Goal: Navigation & Orientation: Understand site structure

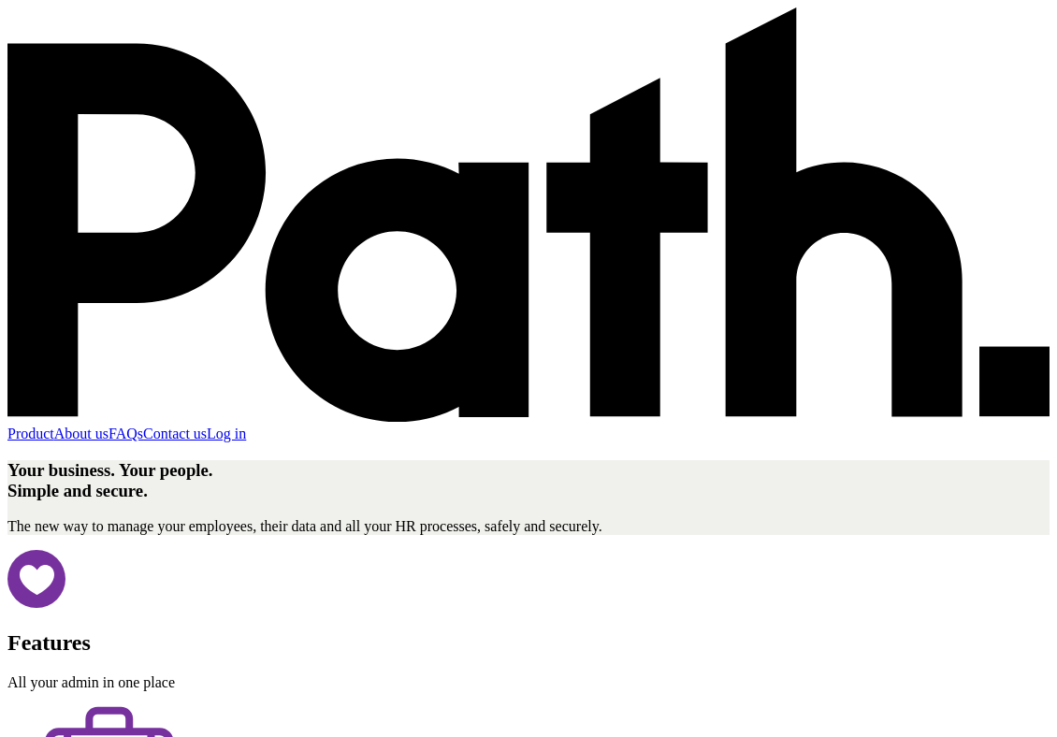
click at [54, 425] on link "Product" at bounding box center [30, 433] width 47 height 16
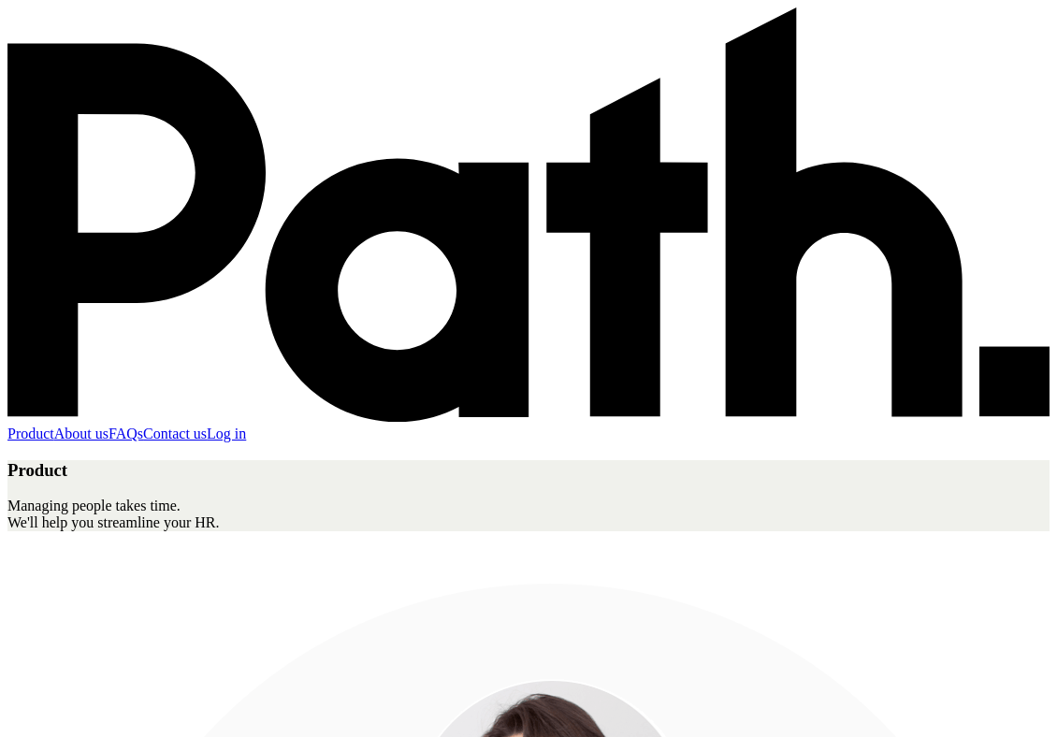
click at [108, 425] on link "About us" at bounding box center [81, 433] width 54 height 16
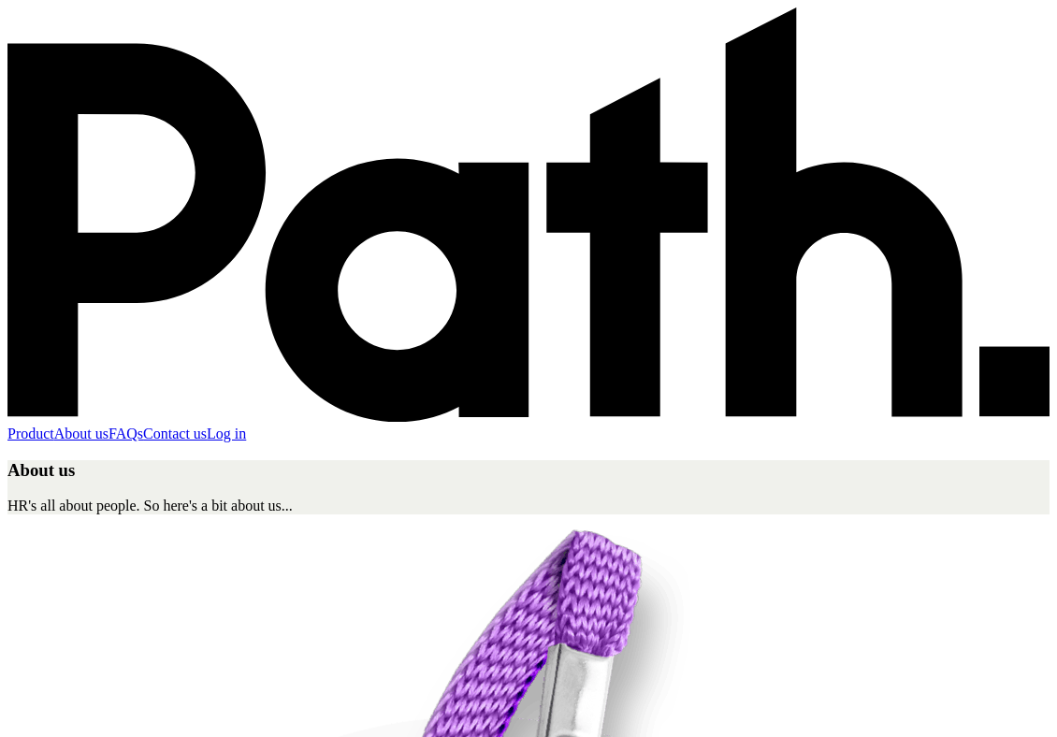
click at [143, 425] on link "FAQs" at bounding box center [125, 433] width 35 height 16
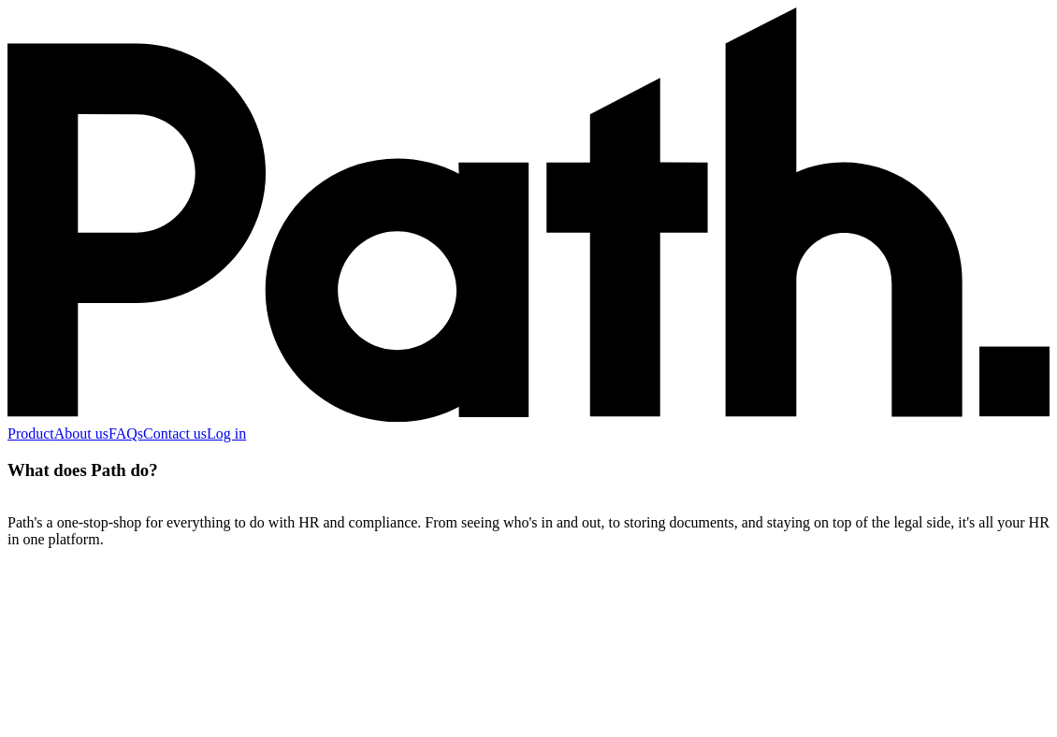
click at [207, 425] on link "Contact us" at bounding box center [175, 433] width 64 height 16
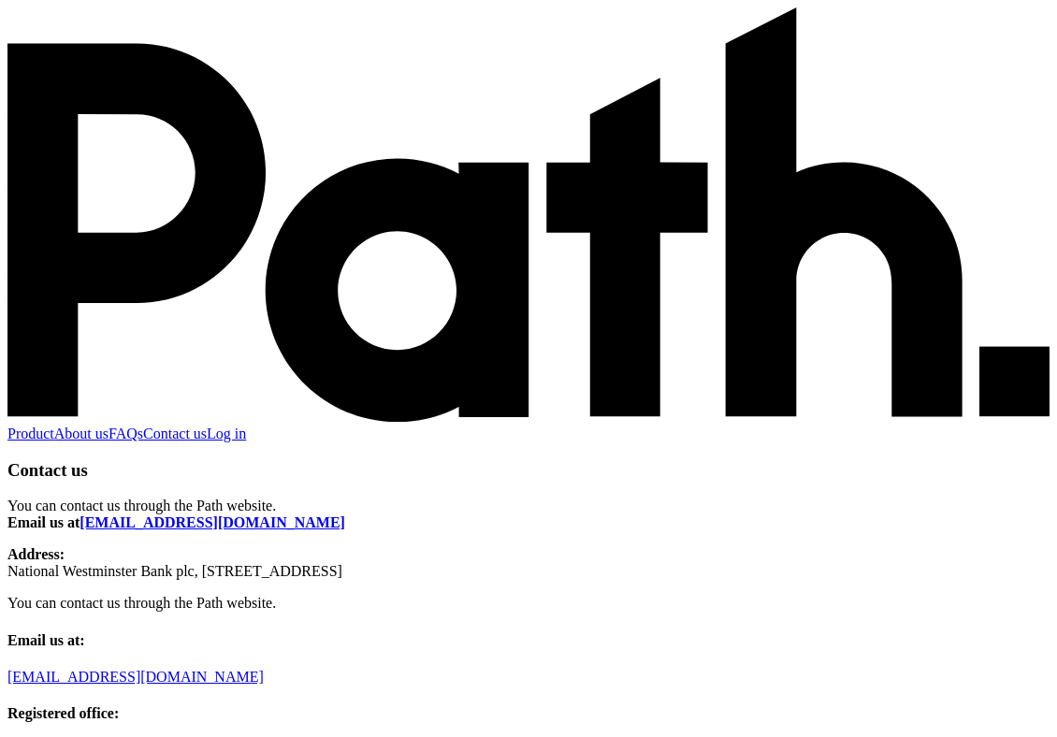
click at [540, 7] on div at bounding box center [528, 7] width 1042 height 0
click at [59, 93] on icon at bounding box center [528, 214] width 1042 height 414
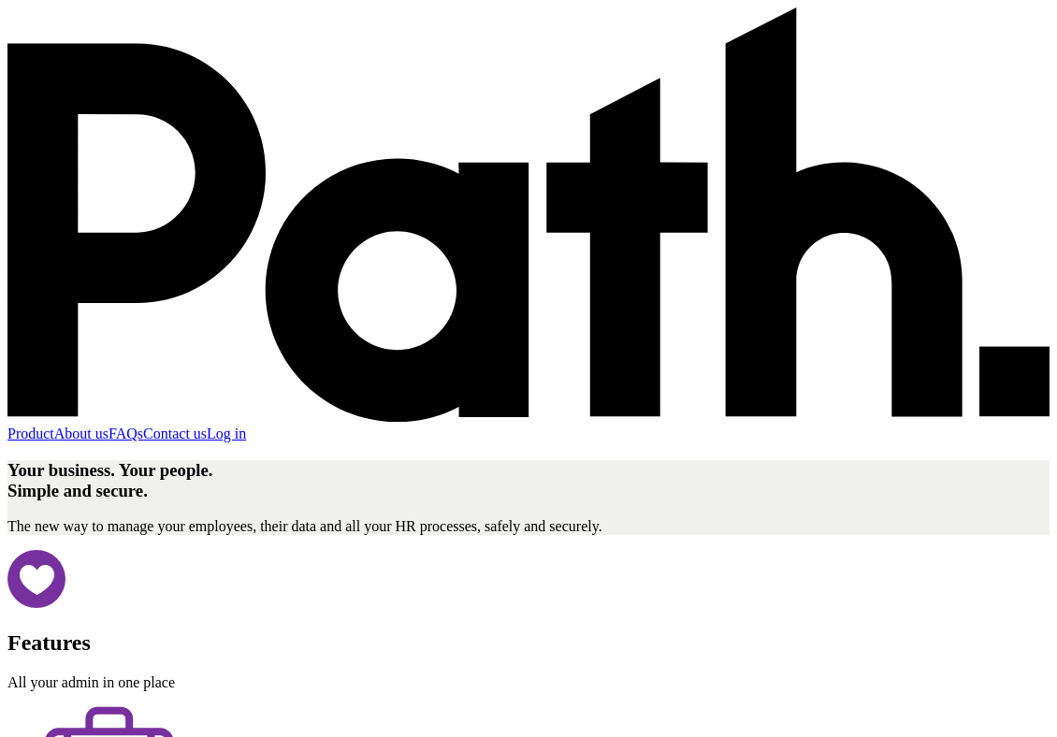
click at [108, 425] on link "About us" at bounding box center [81, 433] width 54 height 16
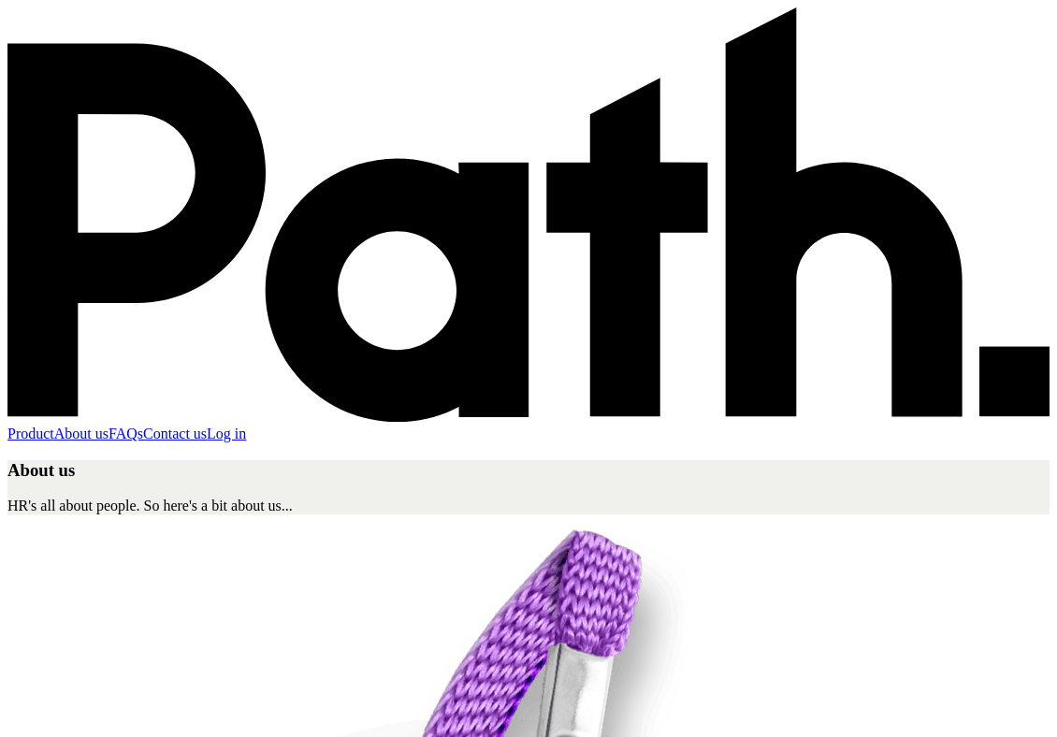
click at [54, 425] on link "Product" at bounding box center [30, 433] width 47 height 16
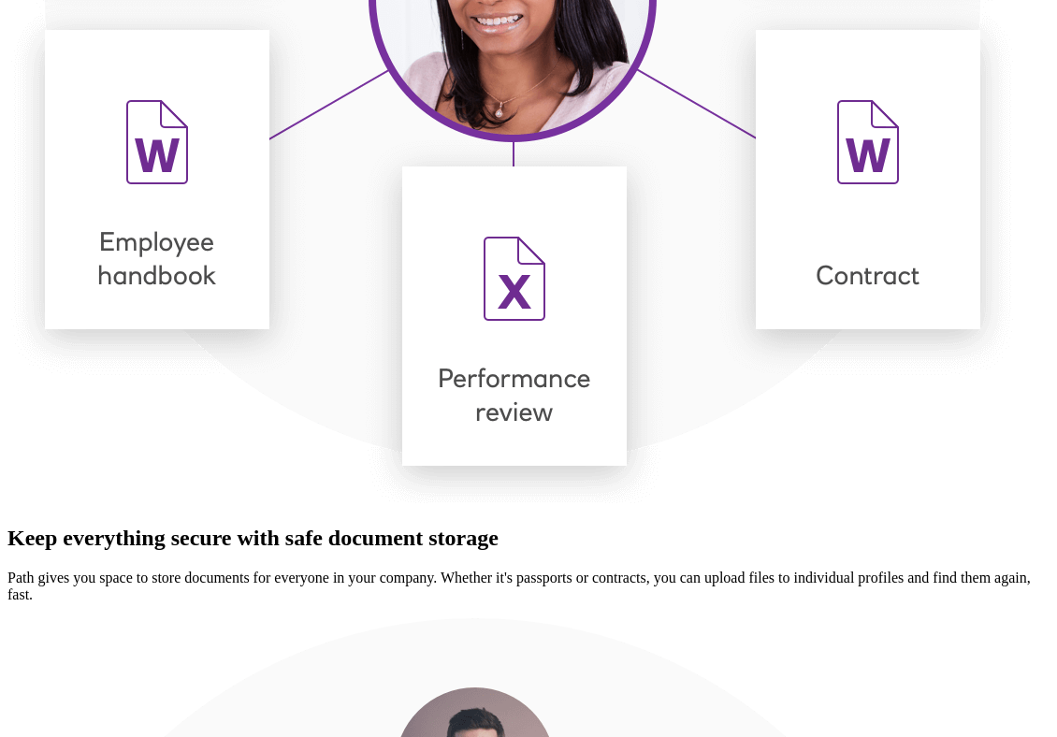
scroll to position [3548, 0]
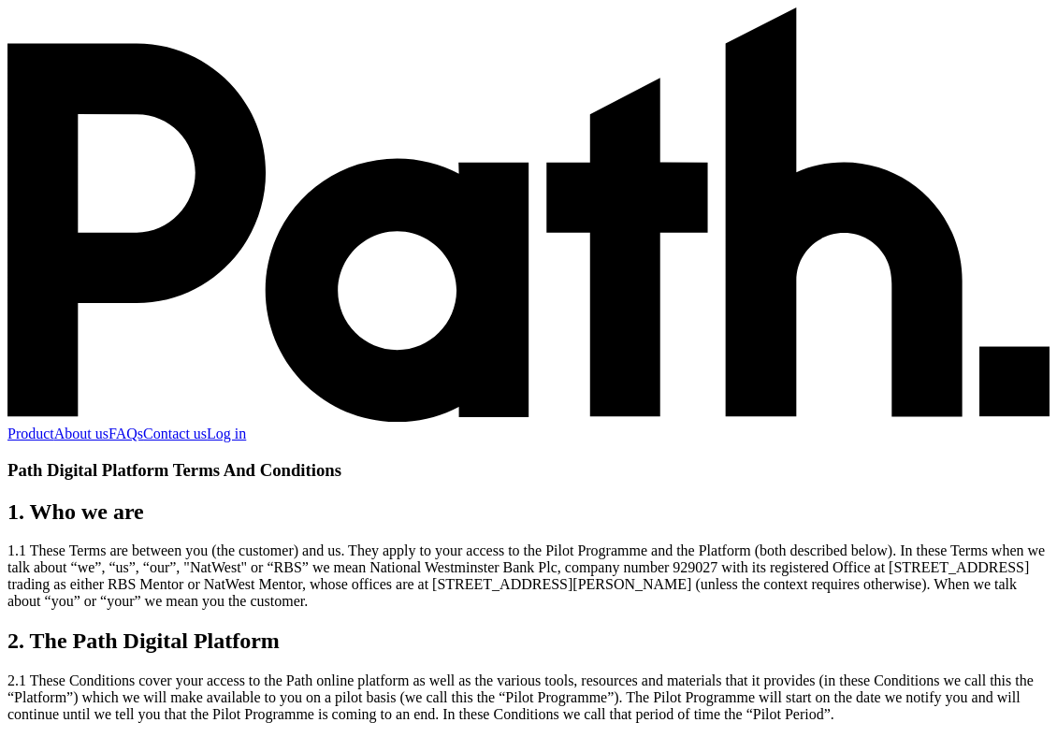
click at [59, 83] on icon at bounding box center [528, 214] width 1042 height 414
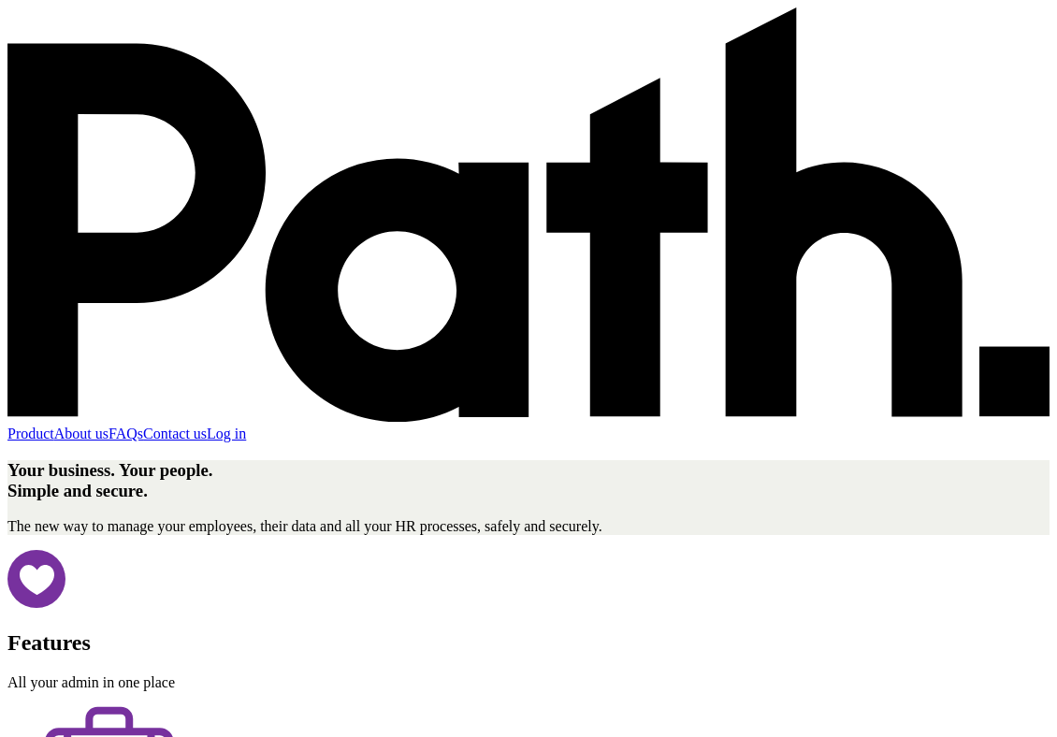
click at [143, 425] on link "FAQs" at bounding box center [125, 433] width 35 height 16
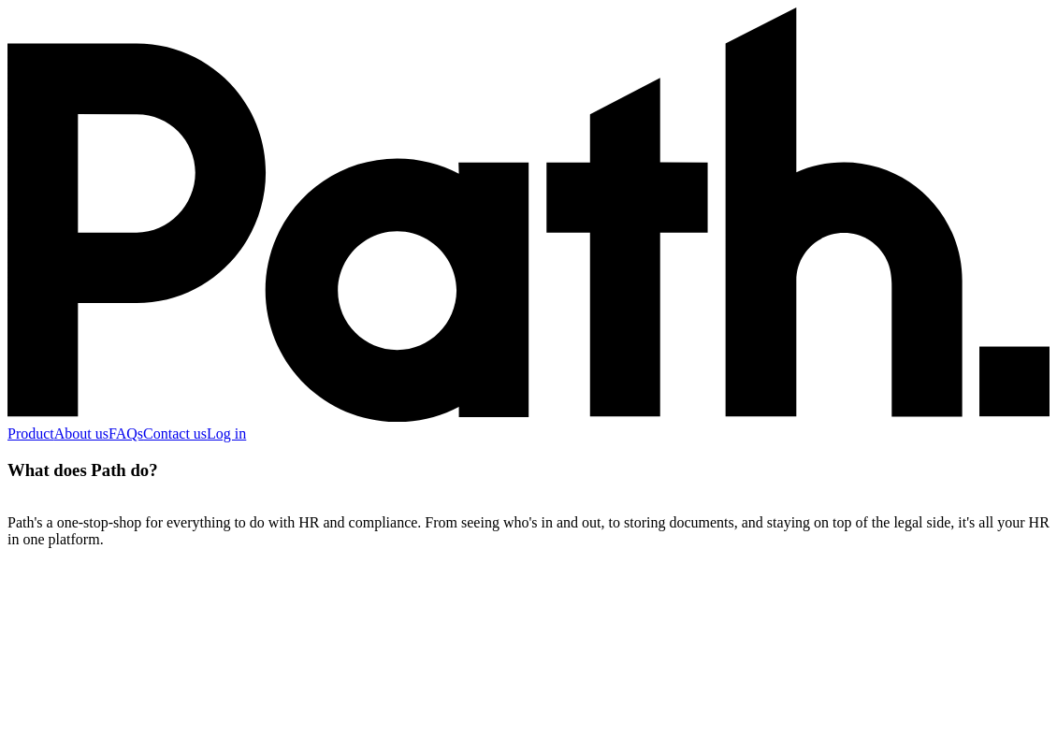
click at [108, 425] on link "About us" at bounding box center [81, 433] width 54 height 16
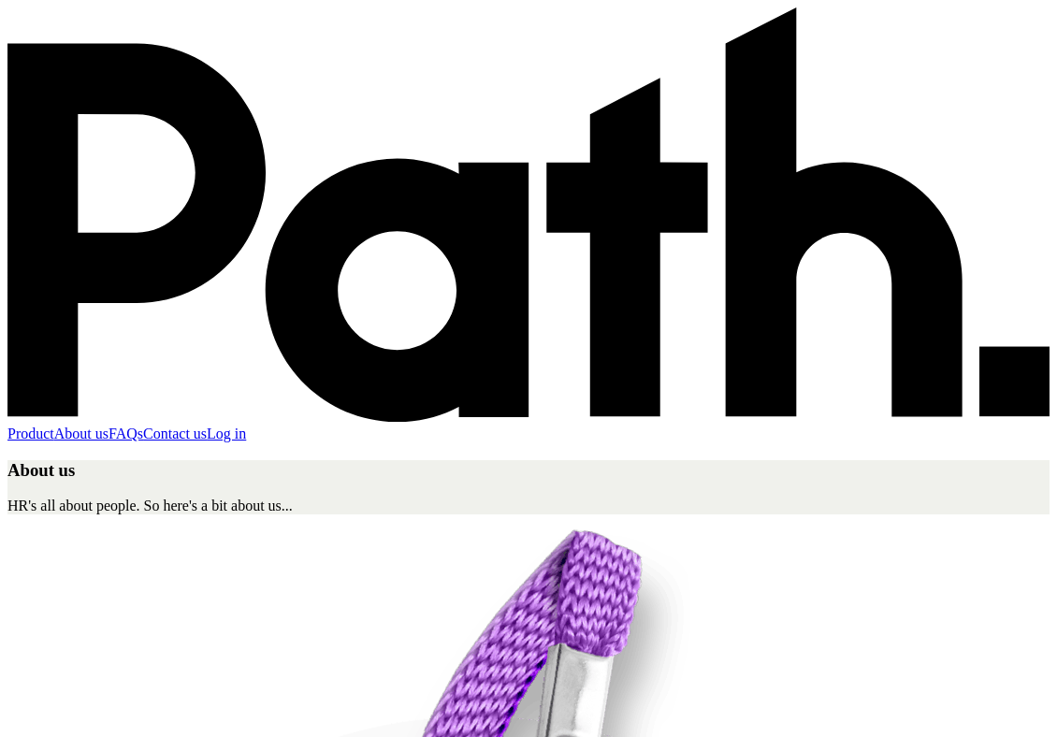
click at [54, 425] on link "Product" at bounding box center [30, 433] width 47 height 16
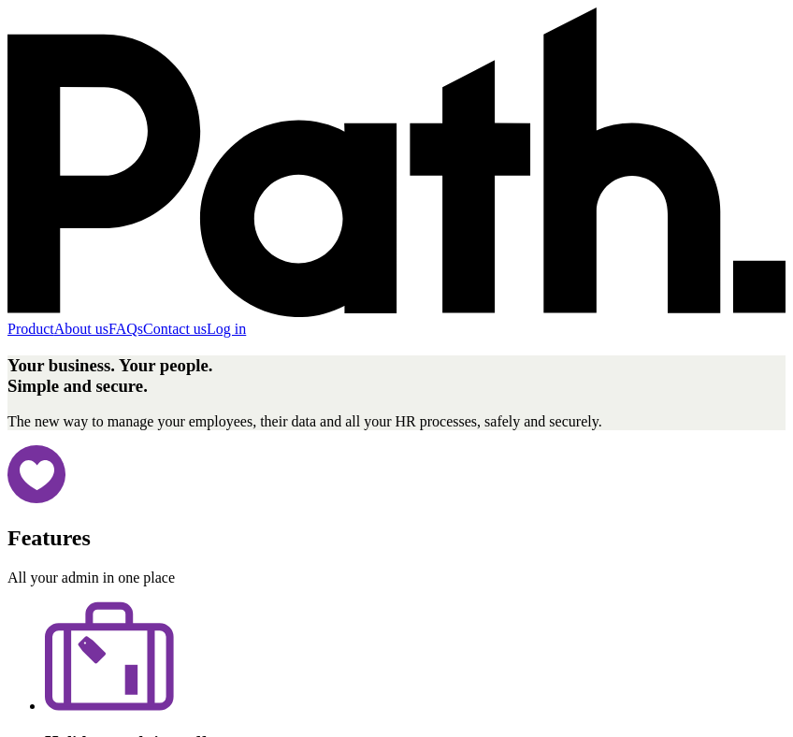
scroll to position [1107, 0]
